Goal: Transaction & Acquisition: Purchase product/service

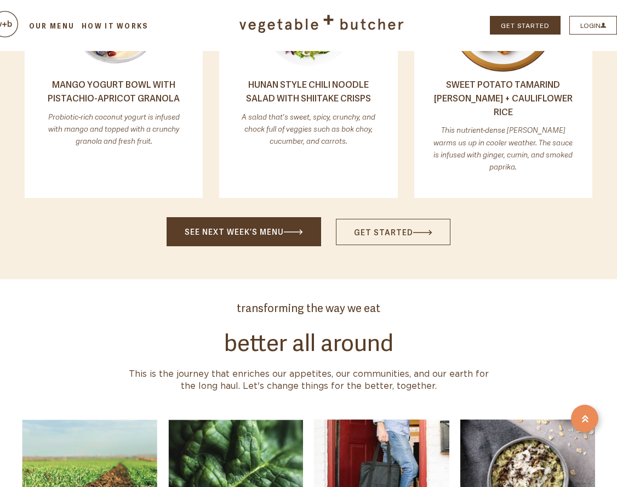
scroll to position [879, 0]
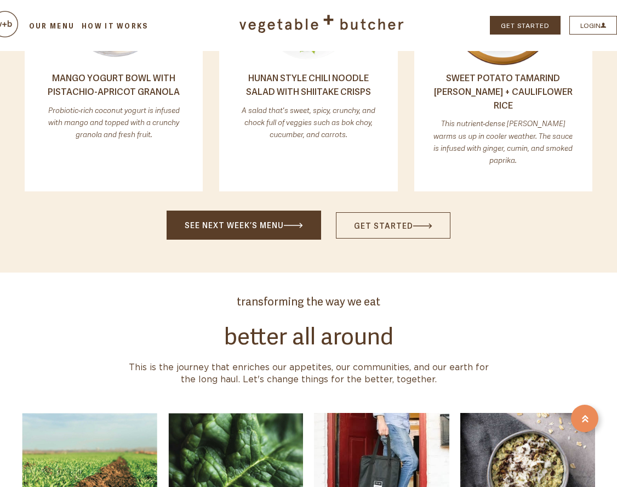
click at [266, 210] on link "SEE NEXT WEEK’S MENU" at bounding box center [244, 224] width 155 height 28
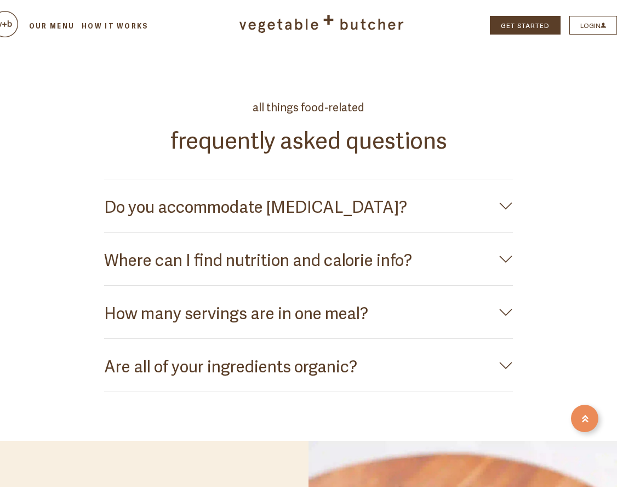
scroll to position [2315, 0]
click at [506, 309] on icon at bounding box center [506, 312] width 14 height 7
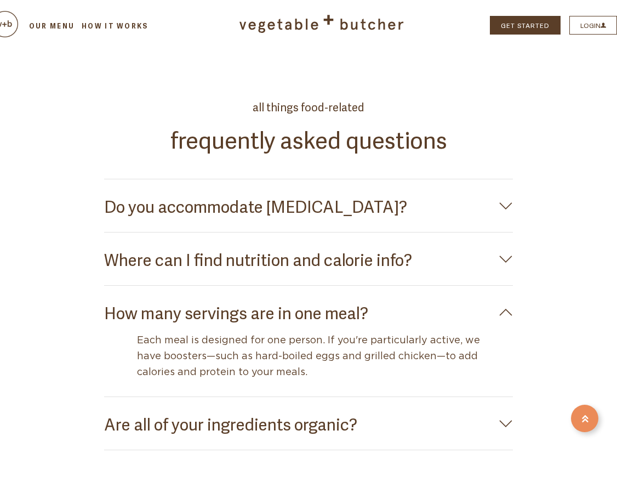
click at [506, 255] on icon at bounding box center [506, 258] width 14 height 7
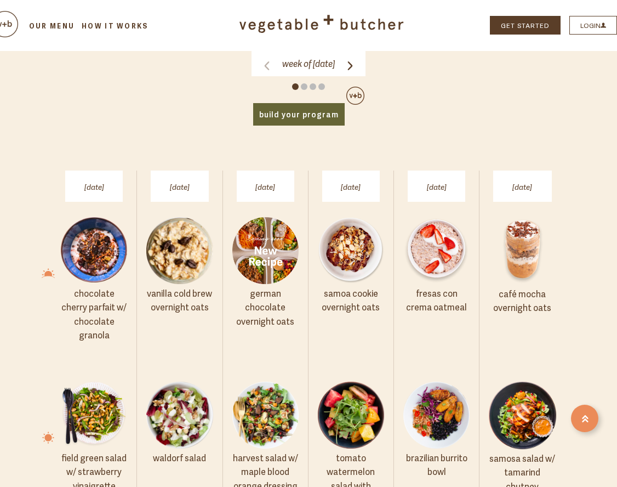
scroll to position [595, 0]
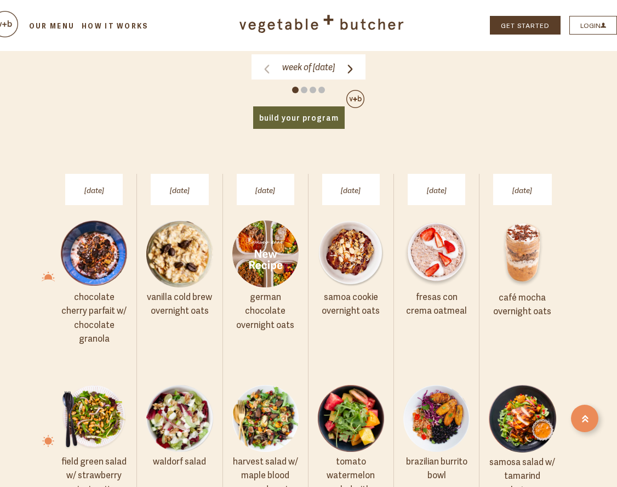
click at [355, 65] on icon at bounding box center [350, 69] width 9 height 9
click input "Week of [DATE]" at bounding box center [0, 0] width 0 height 0
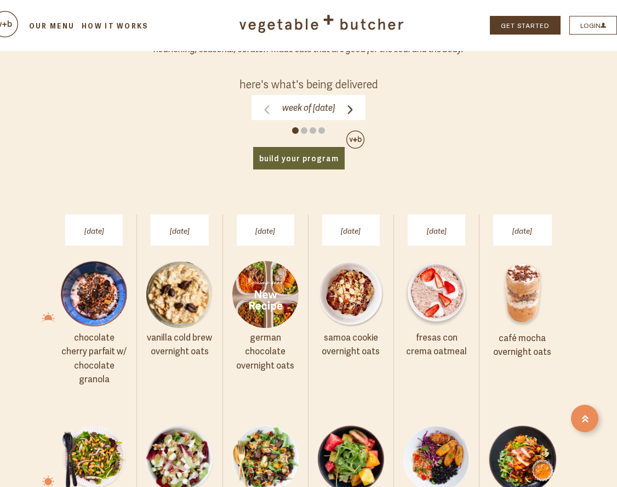
click at [353, 105] on icon at bounding box center [350, 109] width 5 height 9
click input "Week of [DATE]" at bounding box center [0, 0] width 0 height 0
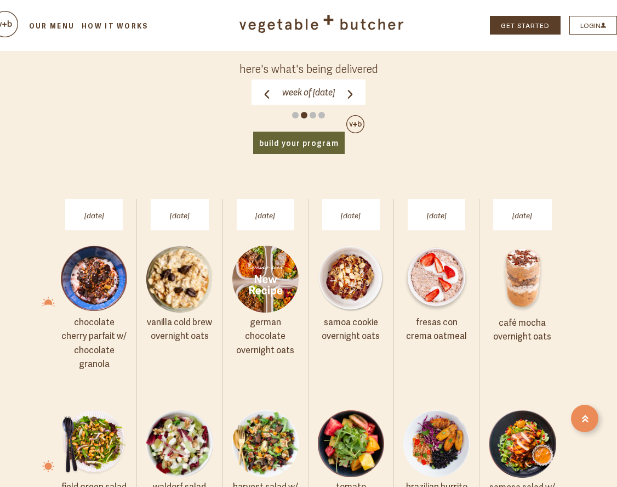
scroll to position [569, 0]
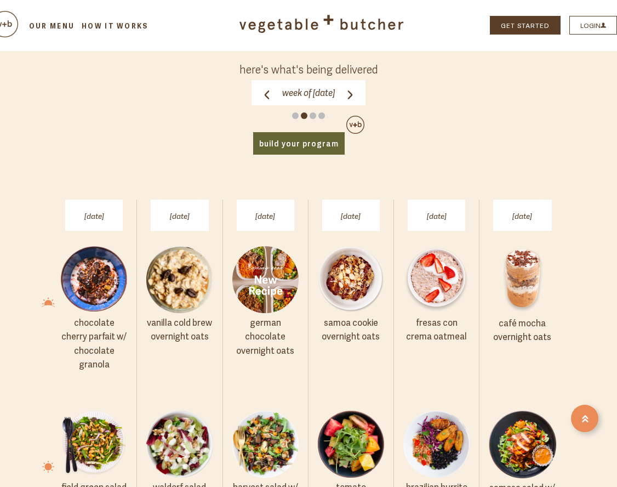
click at [296, 141] on link "build your program" at bounding box center [299, 143] width 92 height 22
